Goal: Navigation & Orientation: Find specific page/section

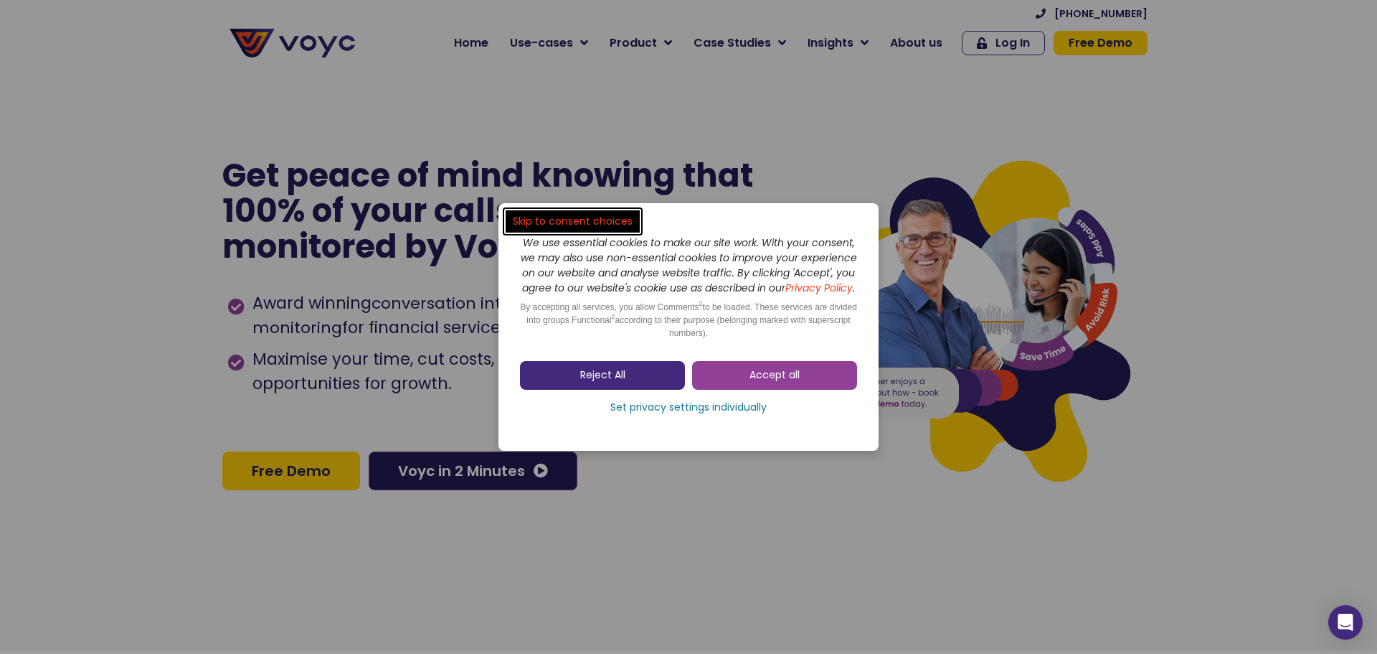
click at [573, 380] on link "Reject All" at bounding box center [602, 375] width 165 height 29
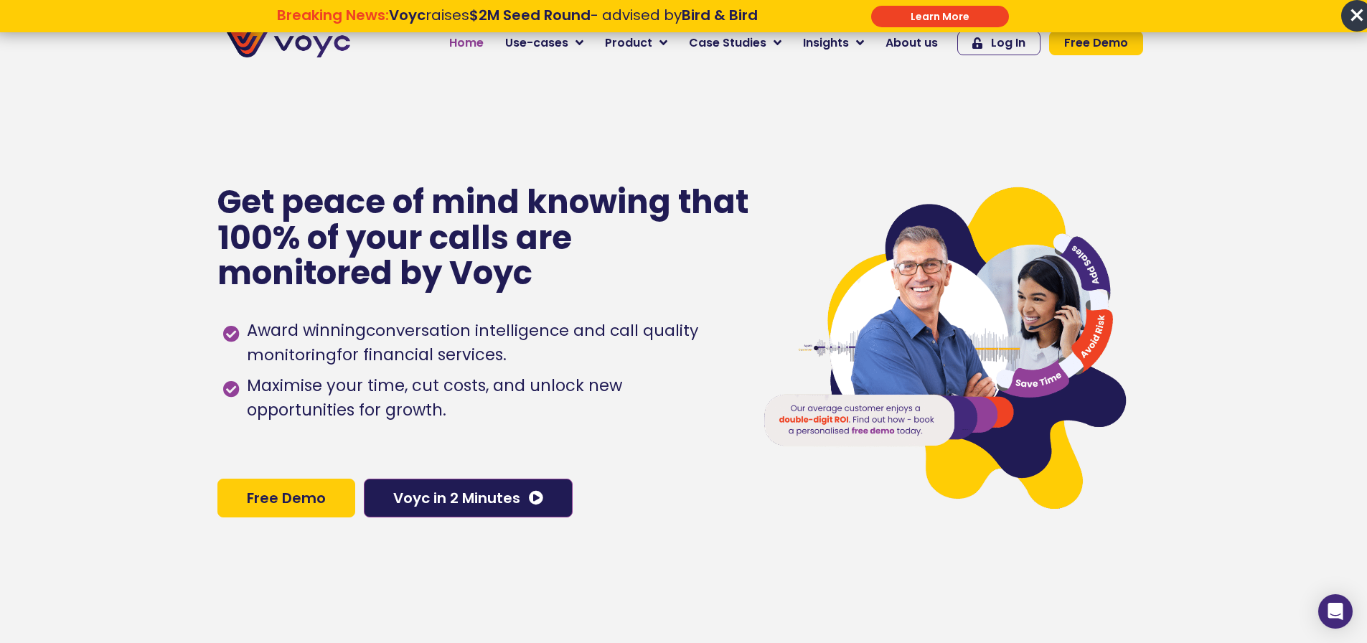
click at [472, 41] on span "Home" at bounding box center [466, 42] width 34 height 17
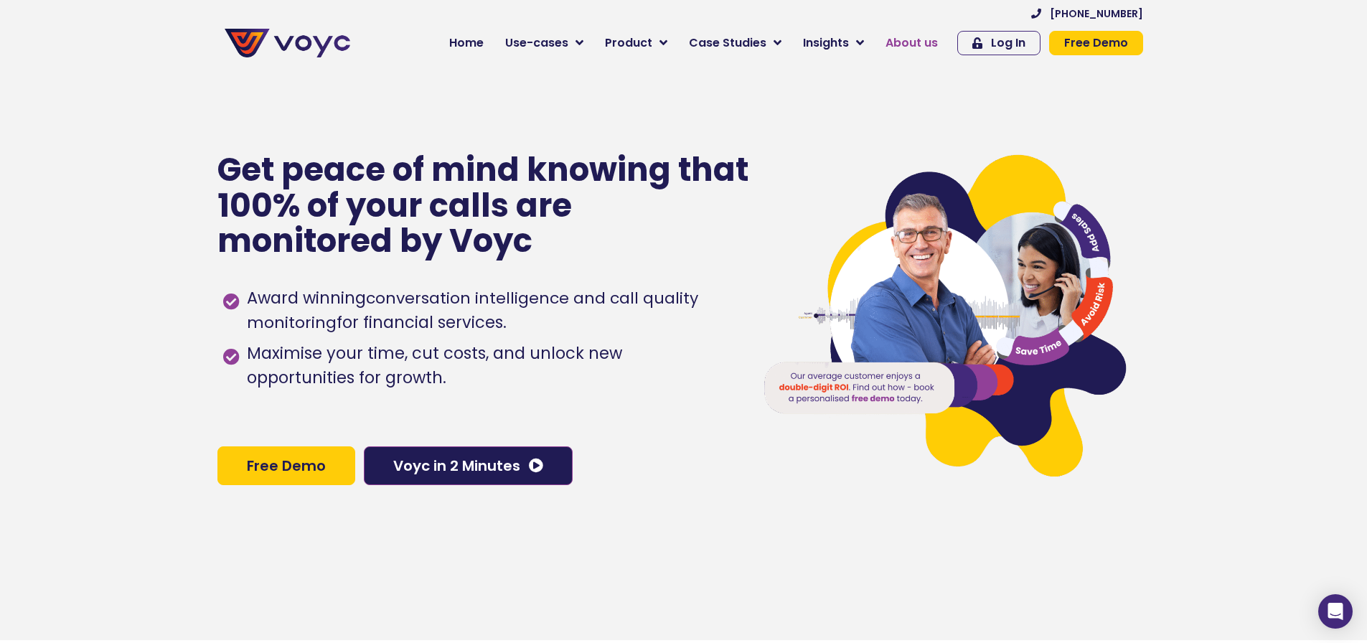
click at [910, 44] on span "About us" at bounding box center [911, 42] width 52 height 17
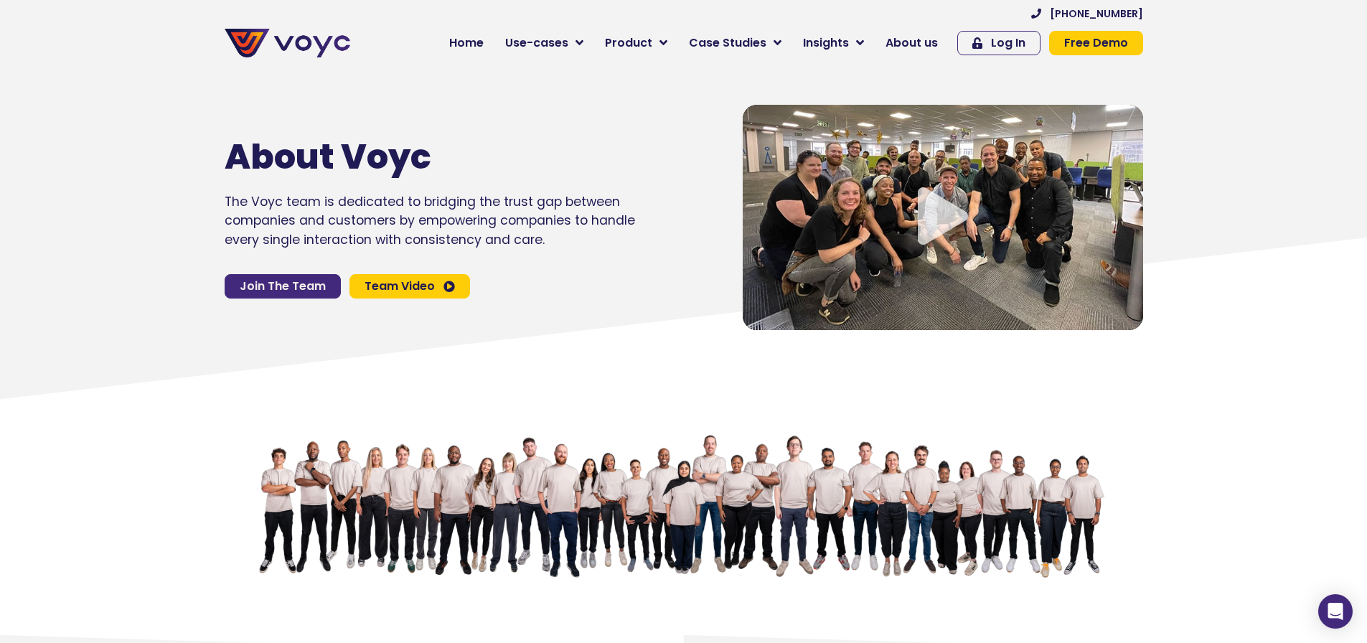
click at [313, 283] on span "Join The Team" at bounding box center [283, 286] width 86 height 11
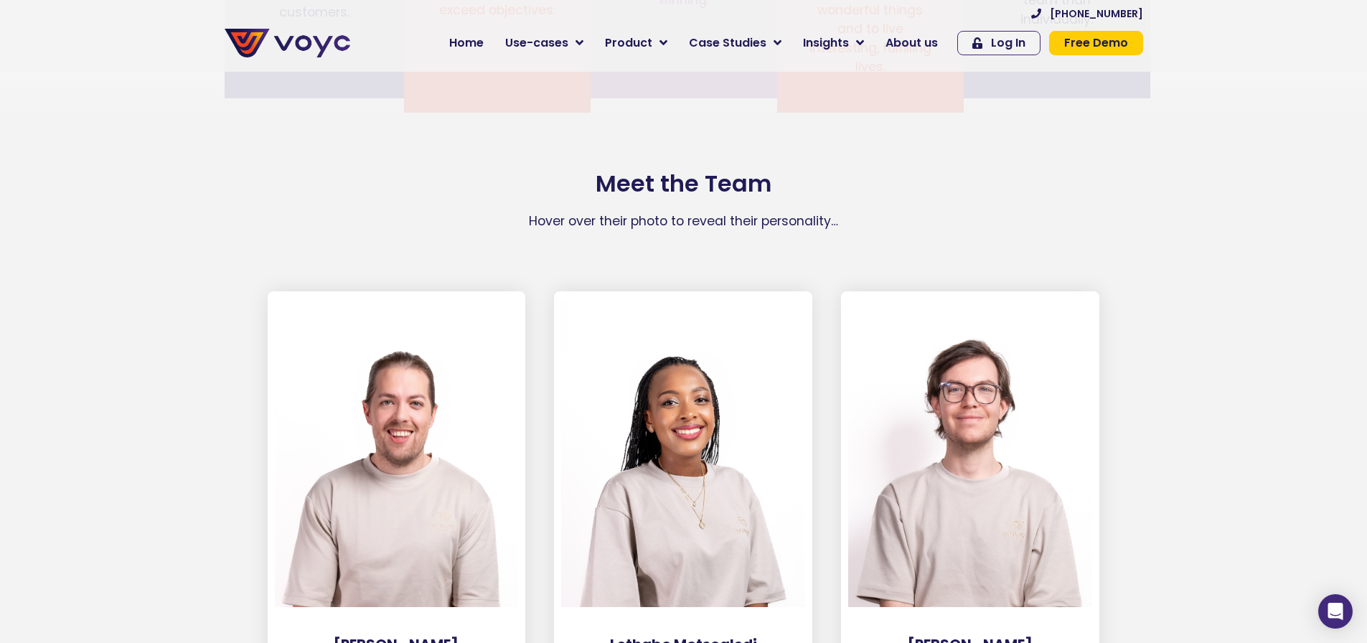
scroll to position [1363, 0]
